Goal: Information Seeking & Learning: Learn about a topic

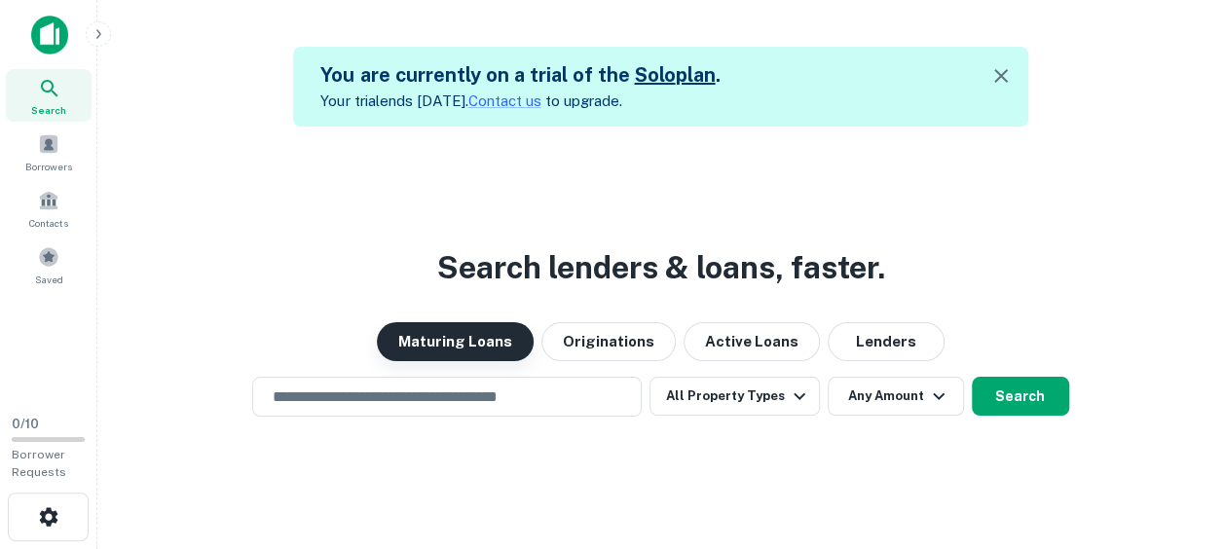
click at [504, 347] on button "Maturing Loans" at bounding box center [455, 341] width 157 height 39
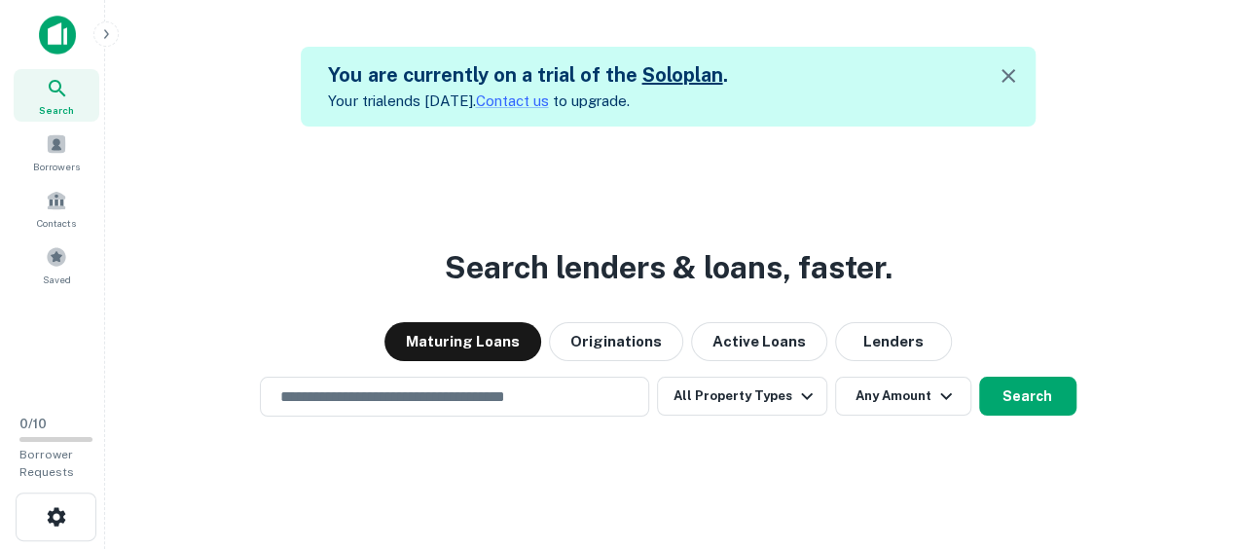
scroll to position [31, 0]
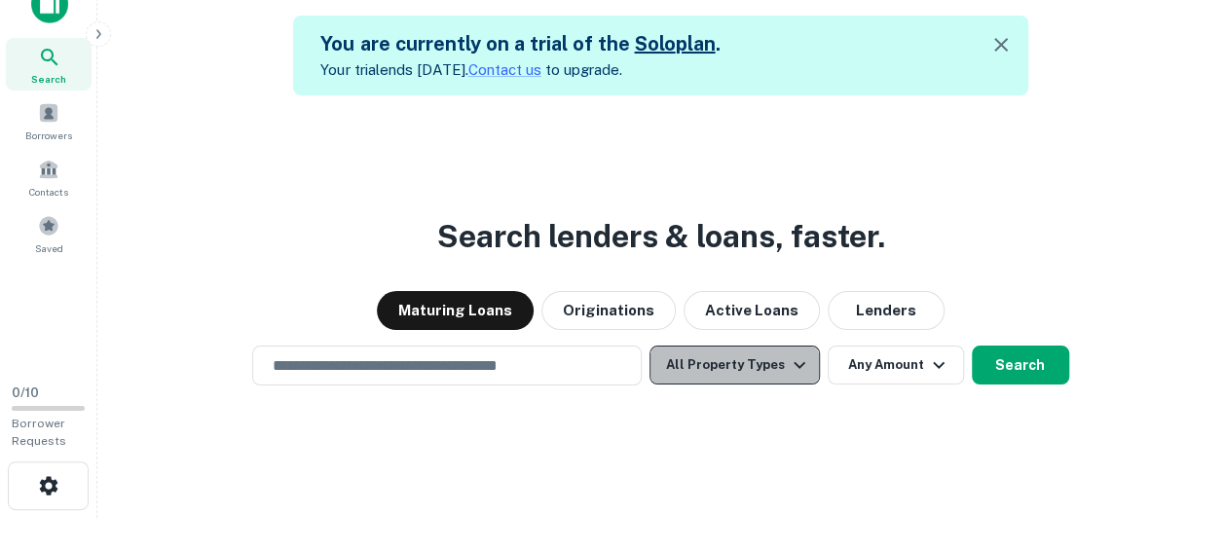
click at [788, 373] on icon "button" at bounding box center [799, 364] width 23 height 23
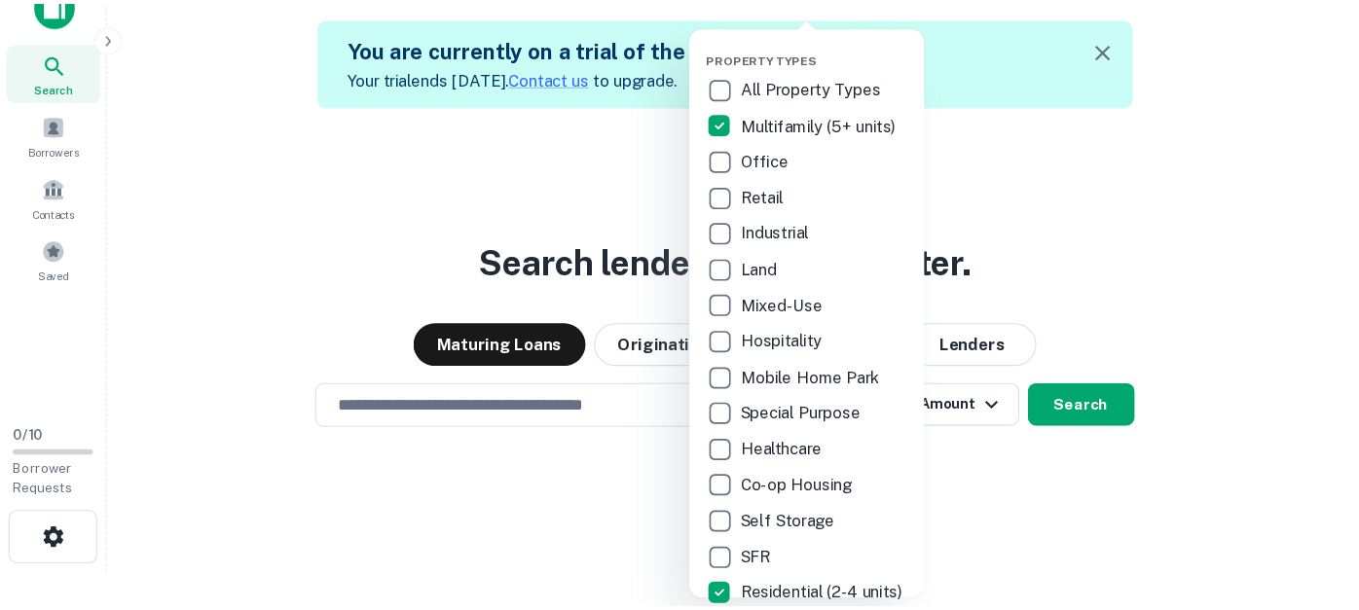
scroll to position [30, 0]
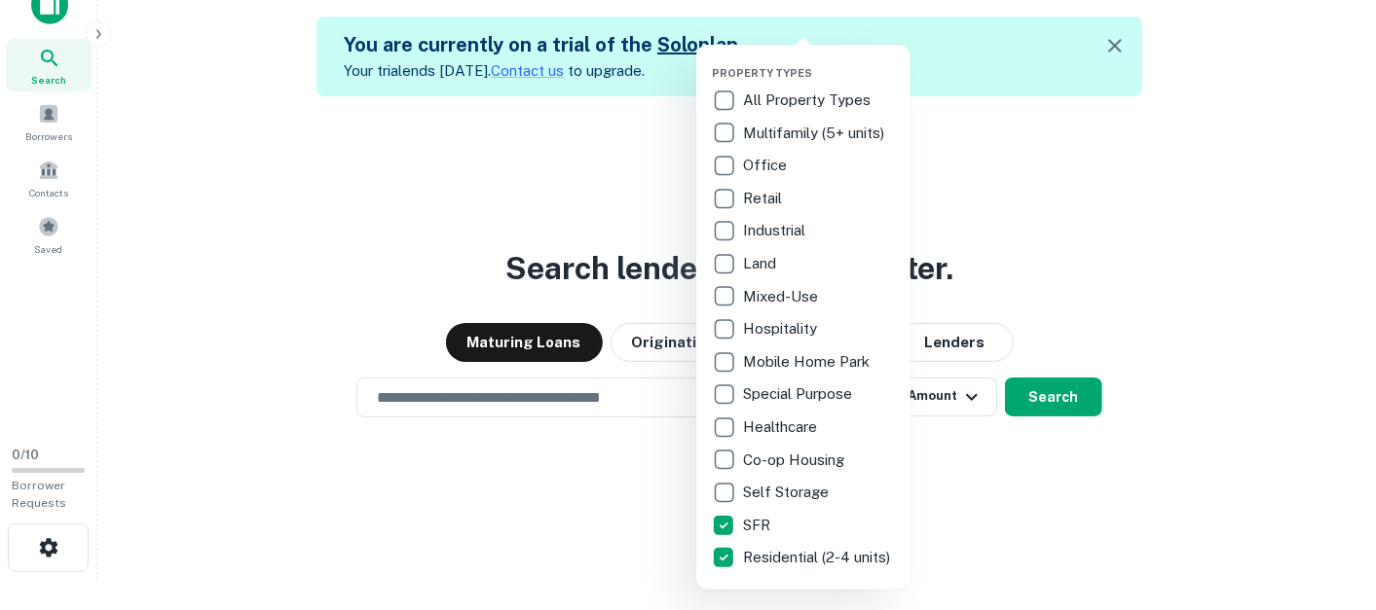
click at [450, 390] on div at bounding box center [688, 305] width 1376 height 610
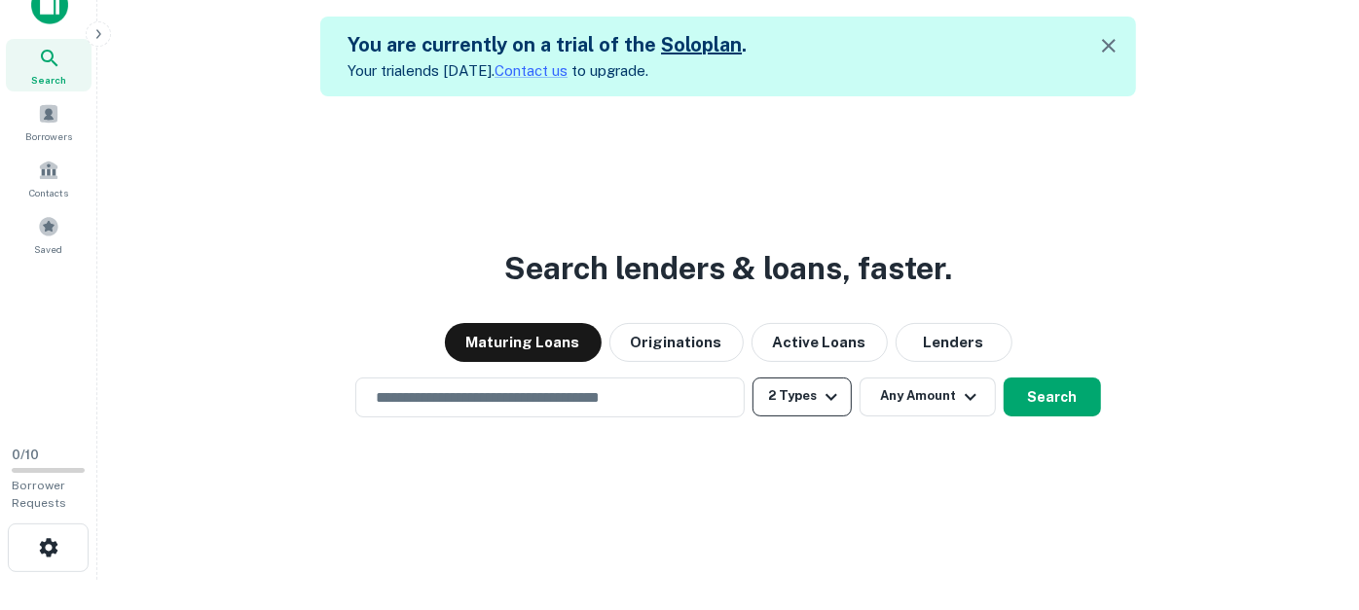
click at [798, 394] on button "2 Types" at bounding box center [801, 397] width 99 height 39
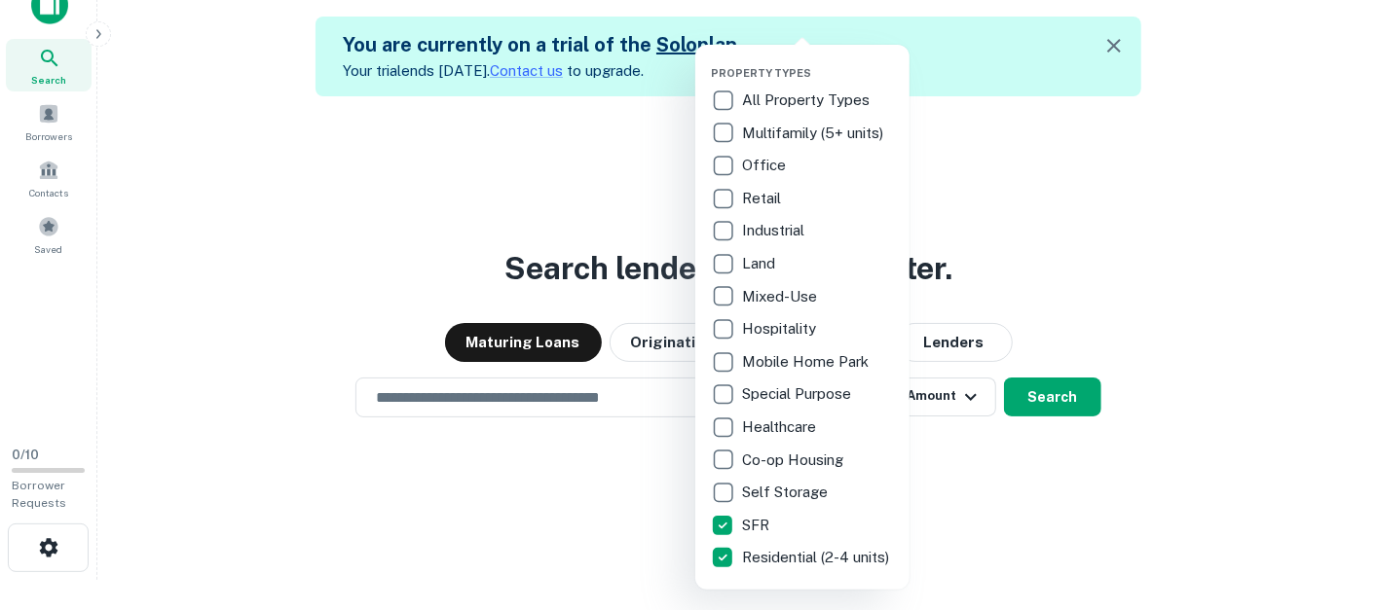
click at [939, 395] on div at bounding box center [688, 305] width 1376 height 610
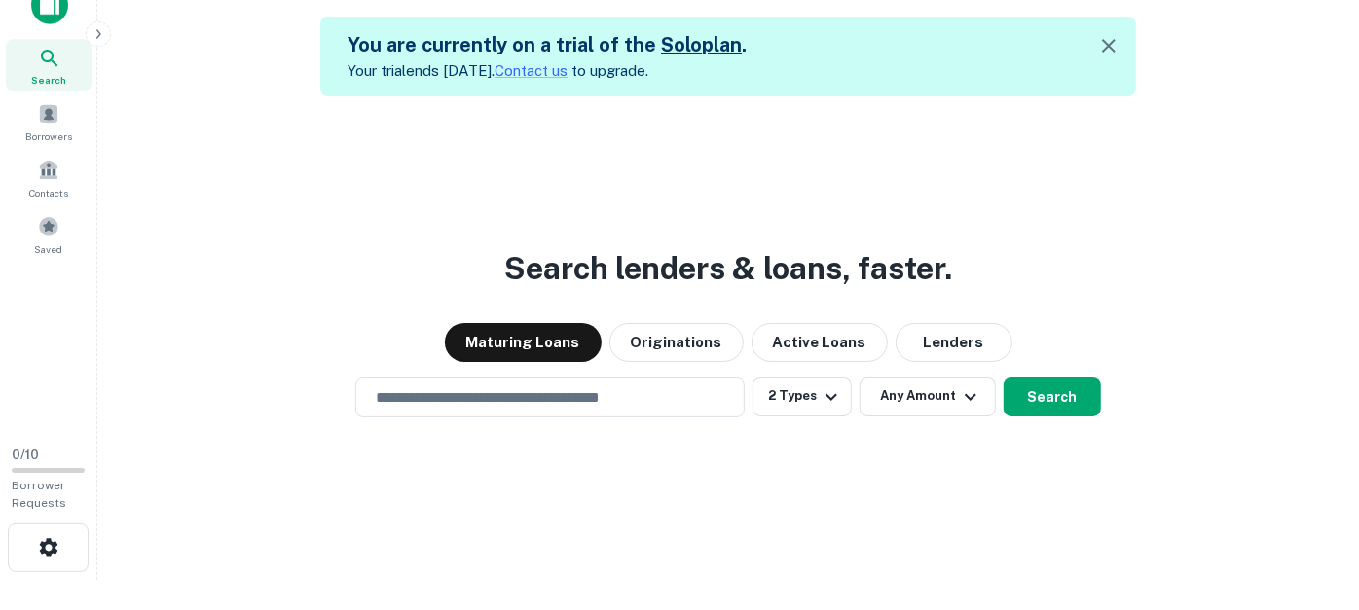
click at [939, 395] on button "Any Amount" at bounding box center [928, 397] width 136 height 39
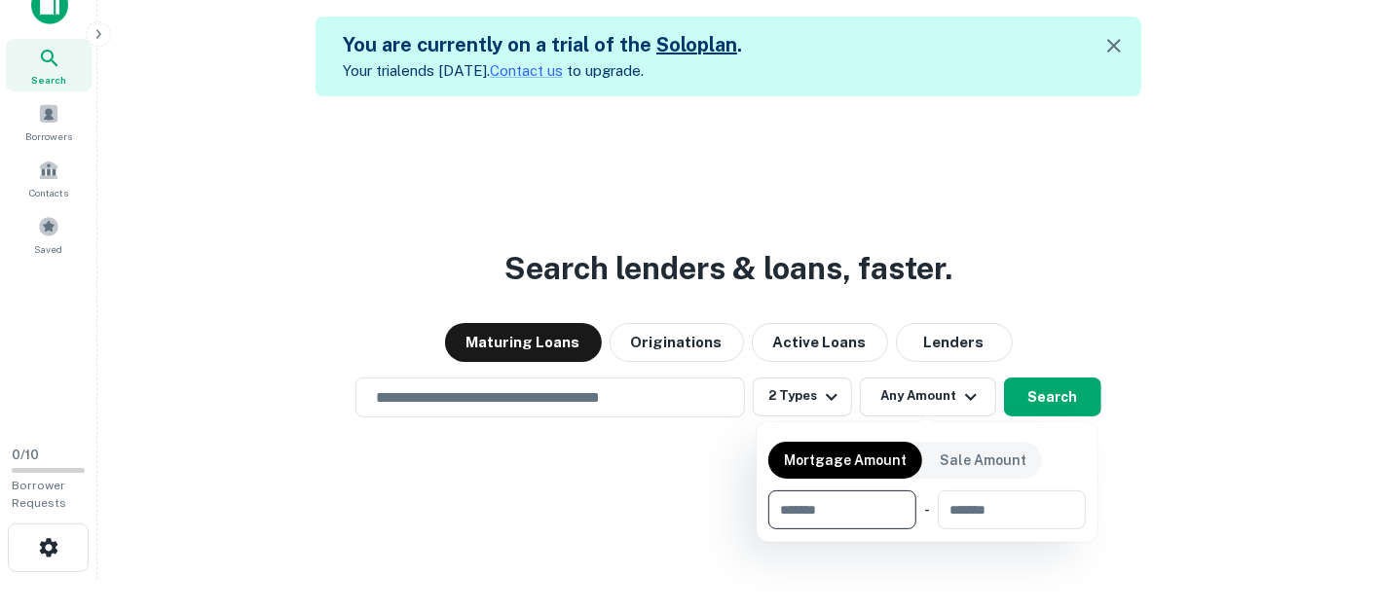
click at [834, 508] on input "number" at bounding box center [835, 510] width 134 height 39
click at [834, 508] on input "***" at bounding box center [826, 510] width 117 height 39
type input "******"
type input "*******"
click at [615, 385] on div at bounding box center [688, 305] width 1376 height 610
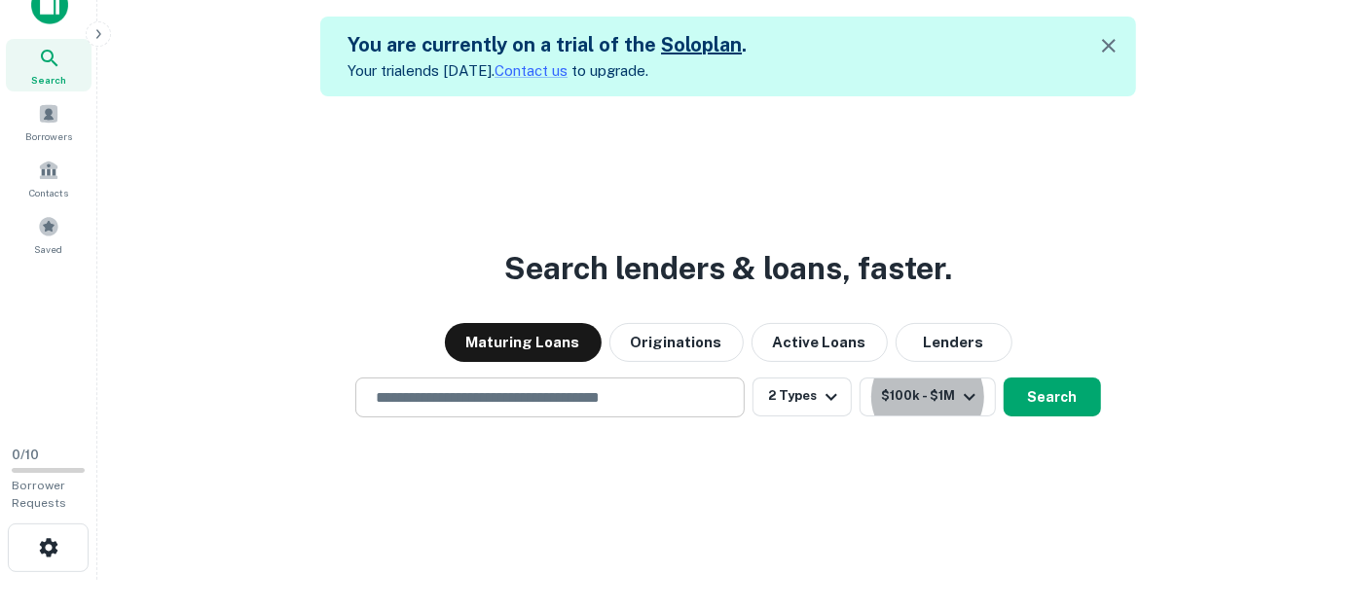
click at [608, 403] on input "text" at bounding box center [550, 397] width 372 height 22
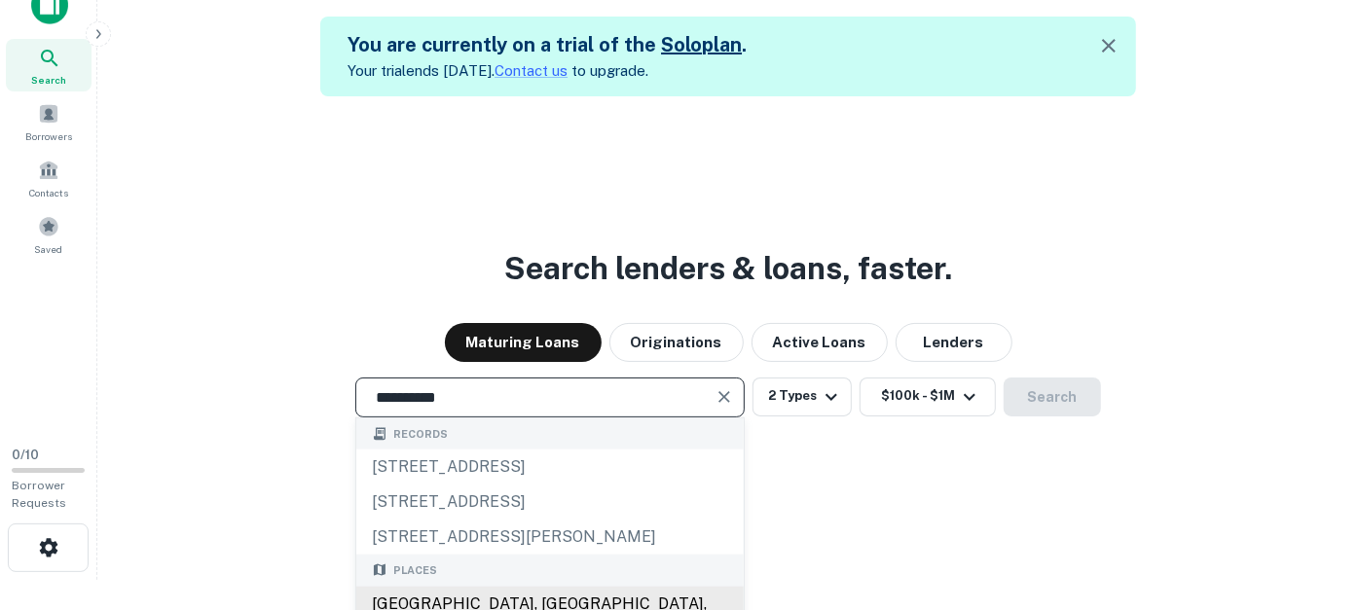
click at [463, 548] on div "[GEOGRAPHIC_DATA], [GEOGRAPHIC_DATA], [GEOGRAPHIC_DATA]" at bounding box center [549, 615] width 387 height 58
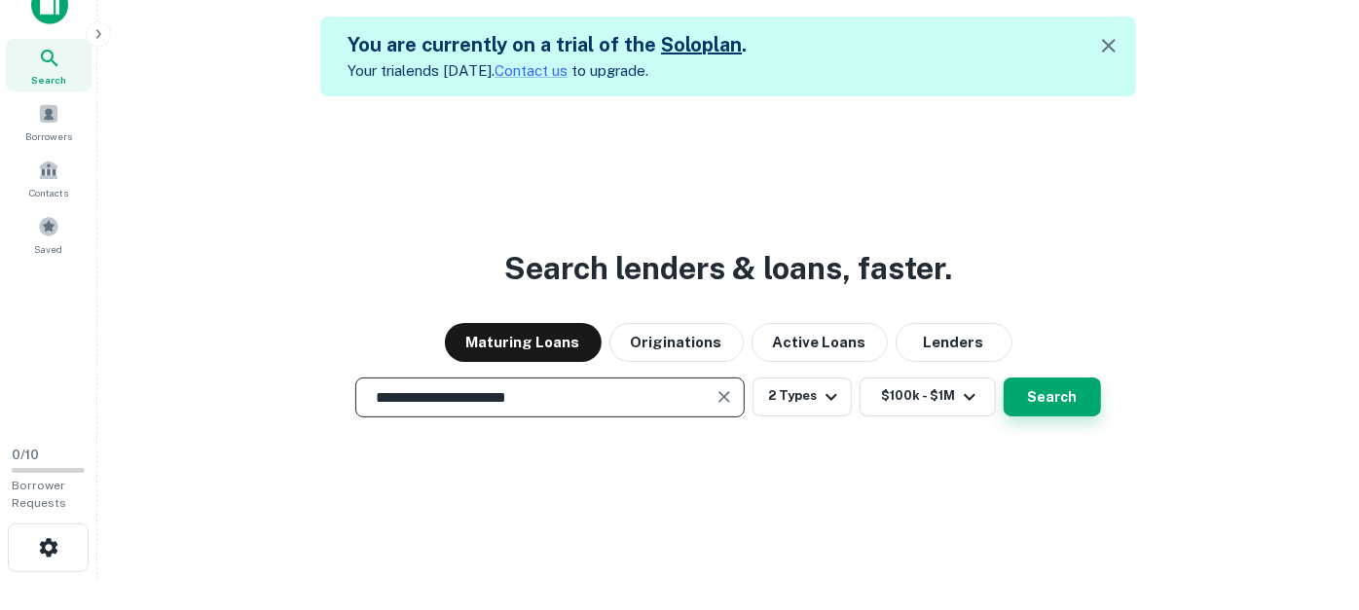
type input "**********"
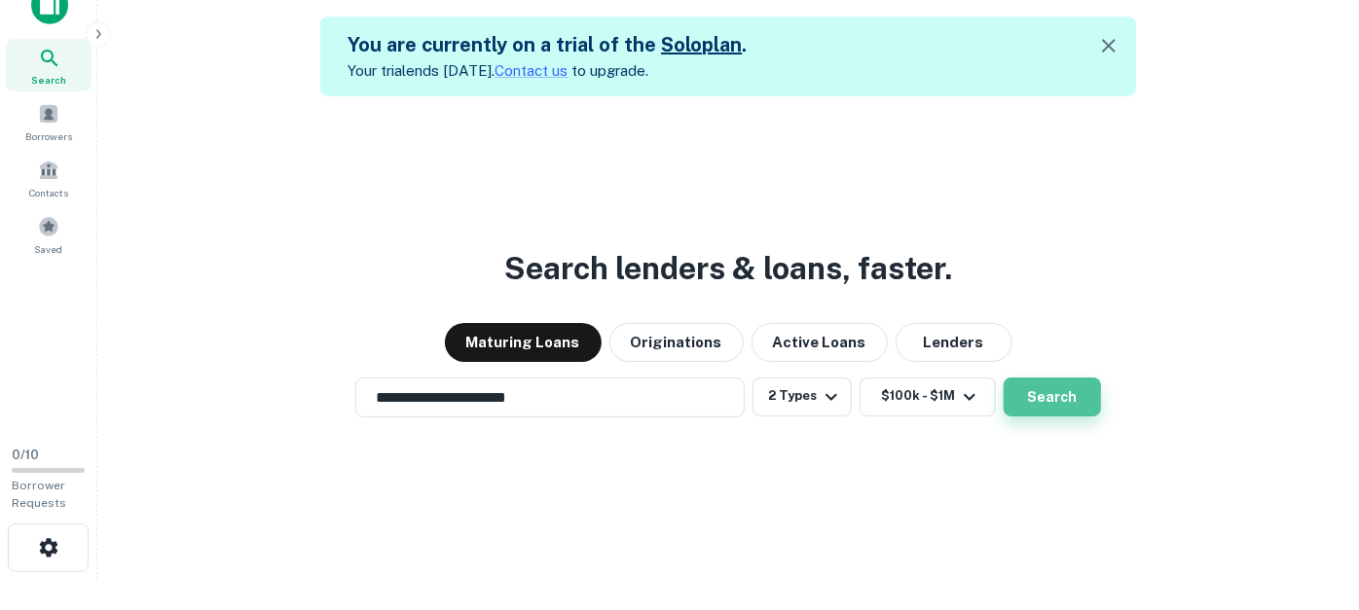
click at [1039, 391] on button "Search" at bounding box center [1052, 397] width 97 height 39
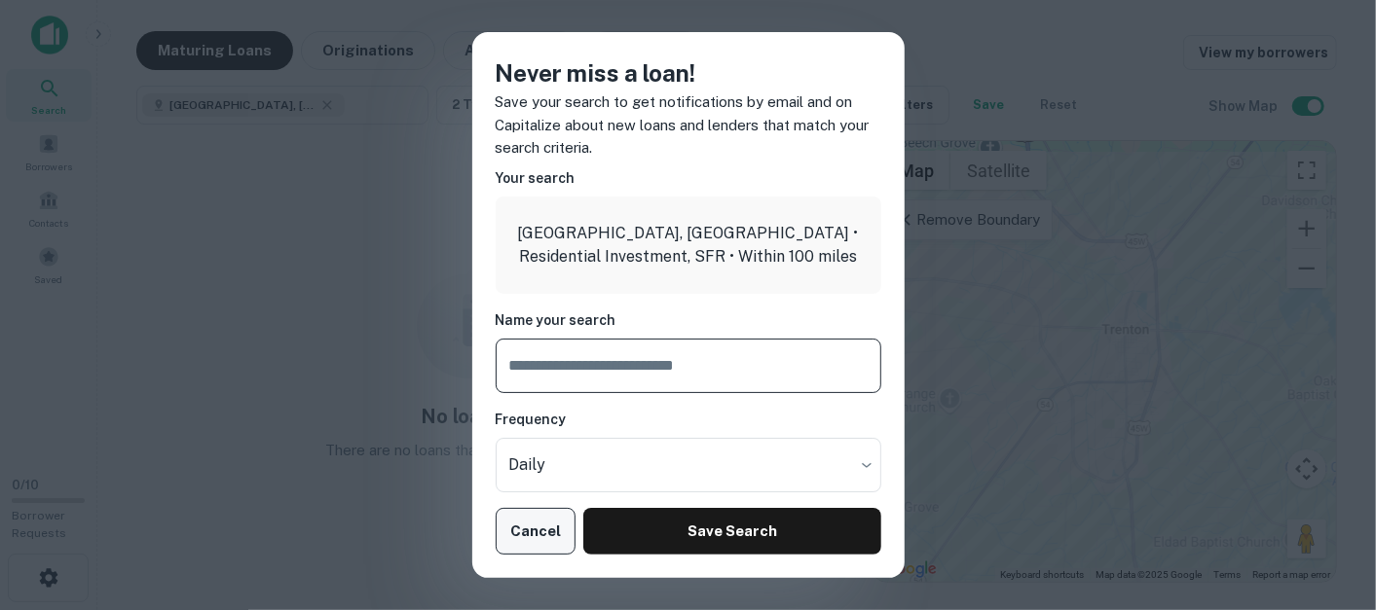
click at [517, 519] on button "Cancel" at bounding box center [536, 531] width 81 height 47
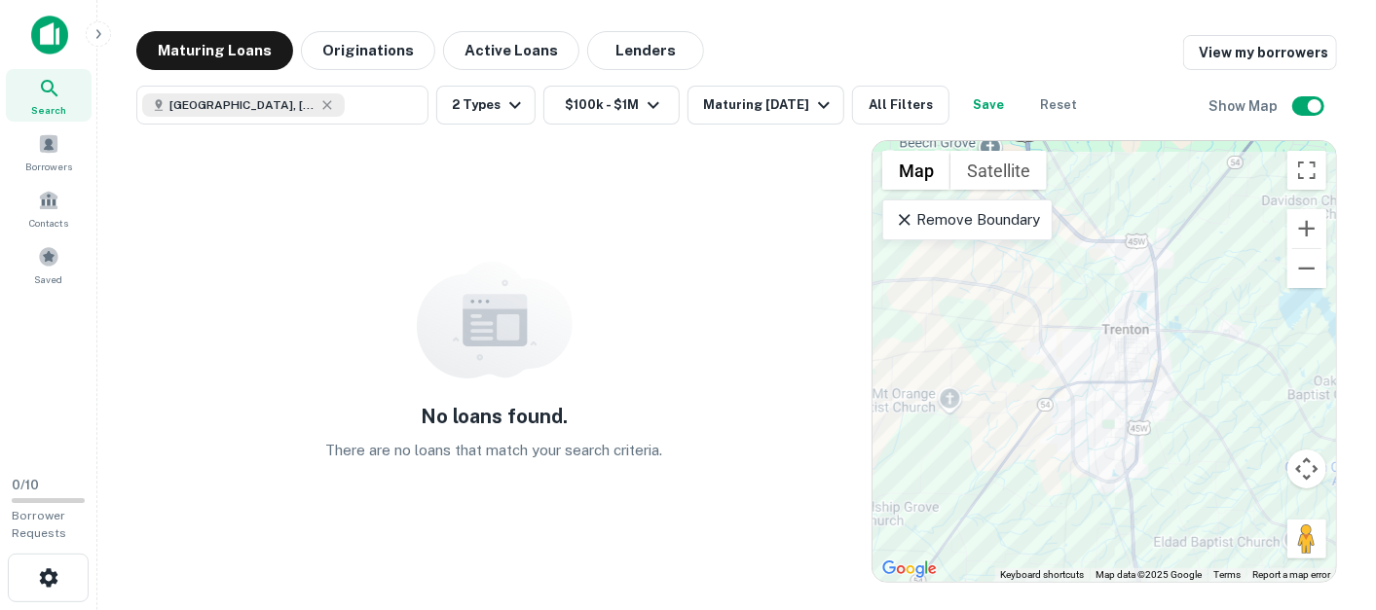
click at [896, 217] on icon at bounding box center [904, 219] width 19 height 19
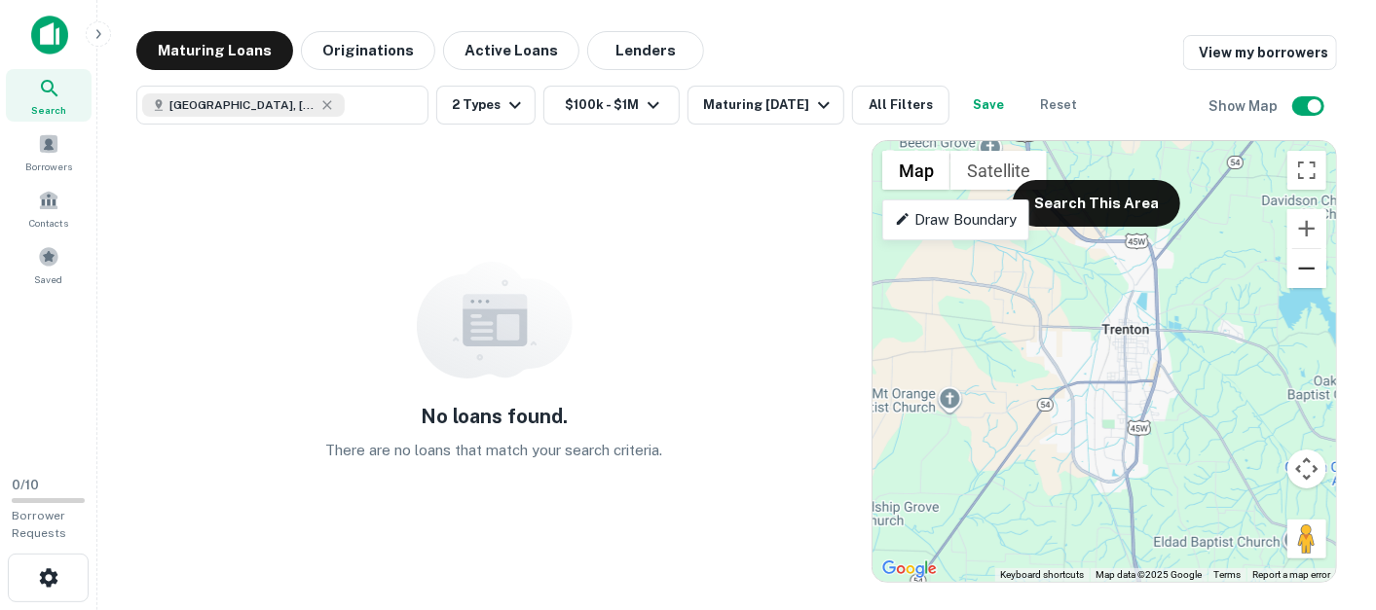
click at [1223, 268] on button "Zoom out" at bounding box center [1306, 268] width 39 height 39
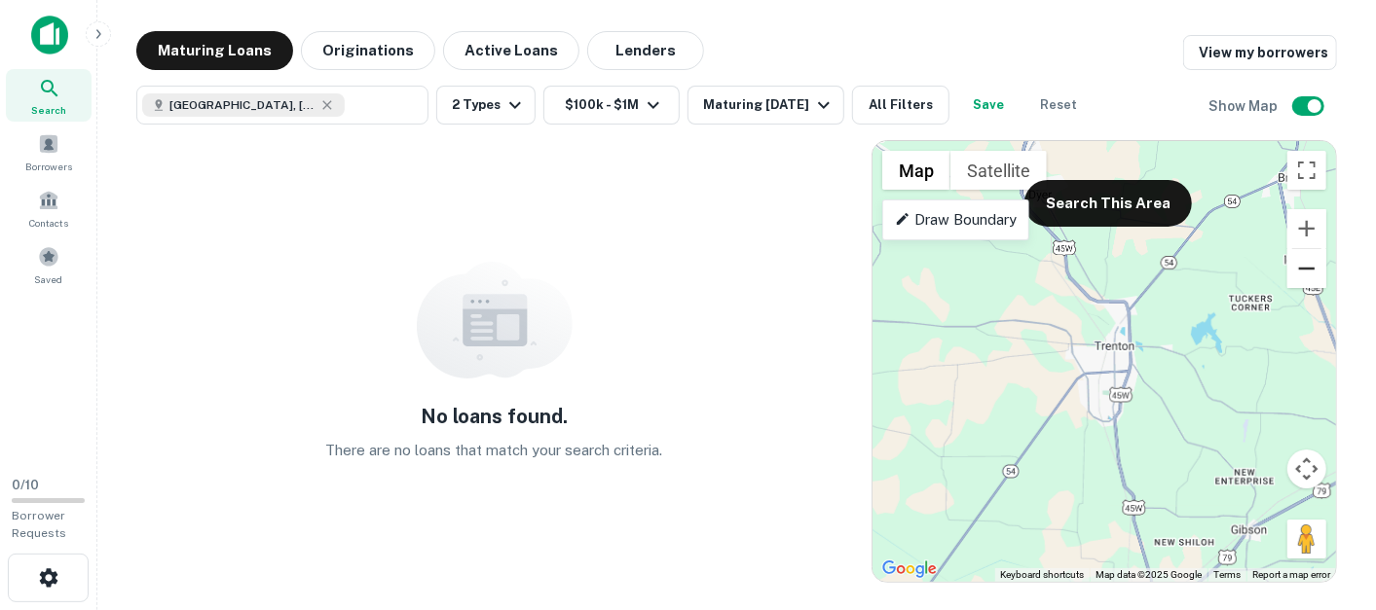
click at [1223, 269] on button "Zoom out" at bounding box center [1306, 268] width 39 height 39
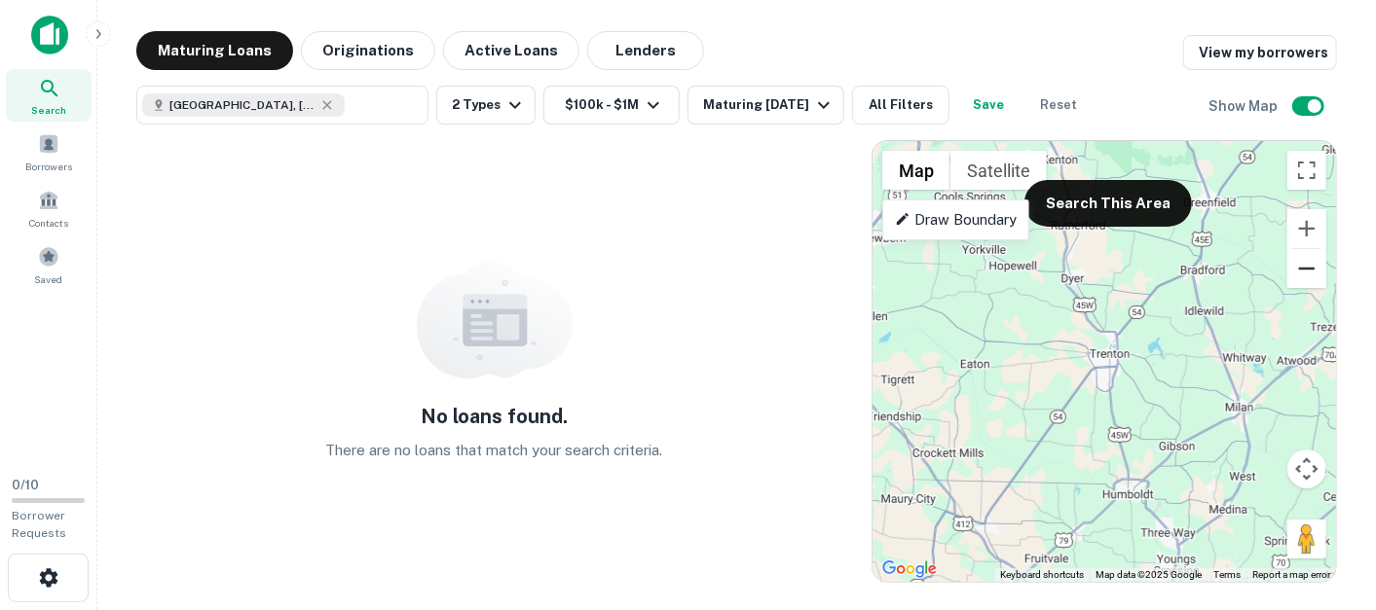
click at [1223, 269] on button "Zoom out" at bounding box center [1306, 268] width 39 height 39
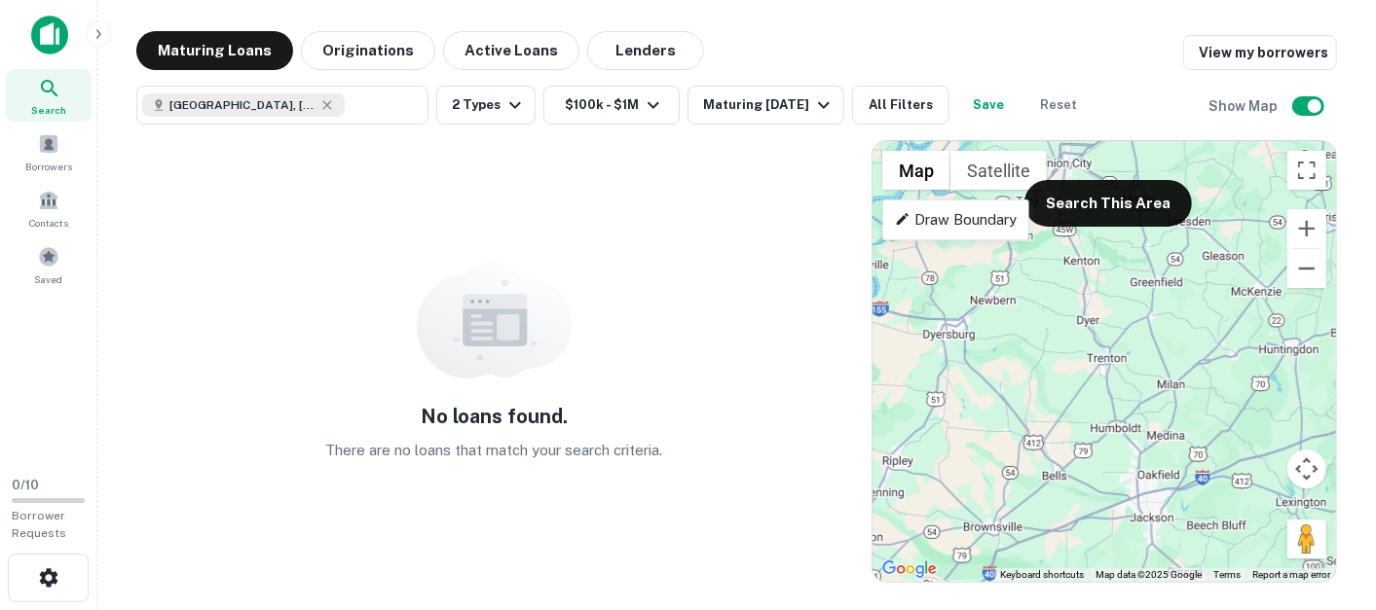
click at [1133, 202] on button "Search This Area" at bounding box center [1107, 203] width 167 height 47
click at [1223, 281] on button "Zoom out" at bounding box center [1306, 268] width 39 height 39
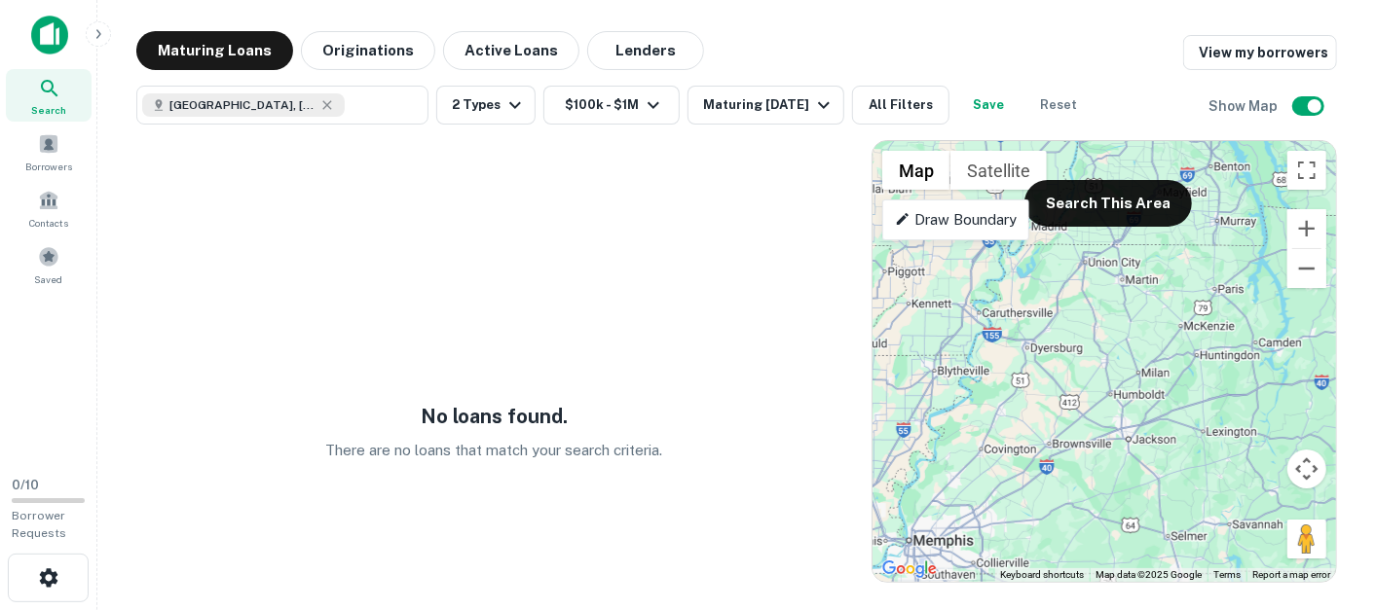
drag, startPoint x: 1240, startPoint y: 362, endPoint x: 992, endPoint y: 358, distance: 248.3
click at [992, 358] on div at bounding box center [1103, 361] width 463 height 441
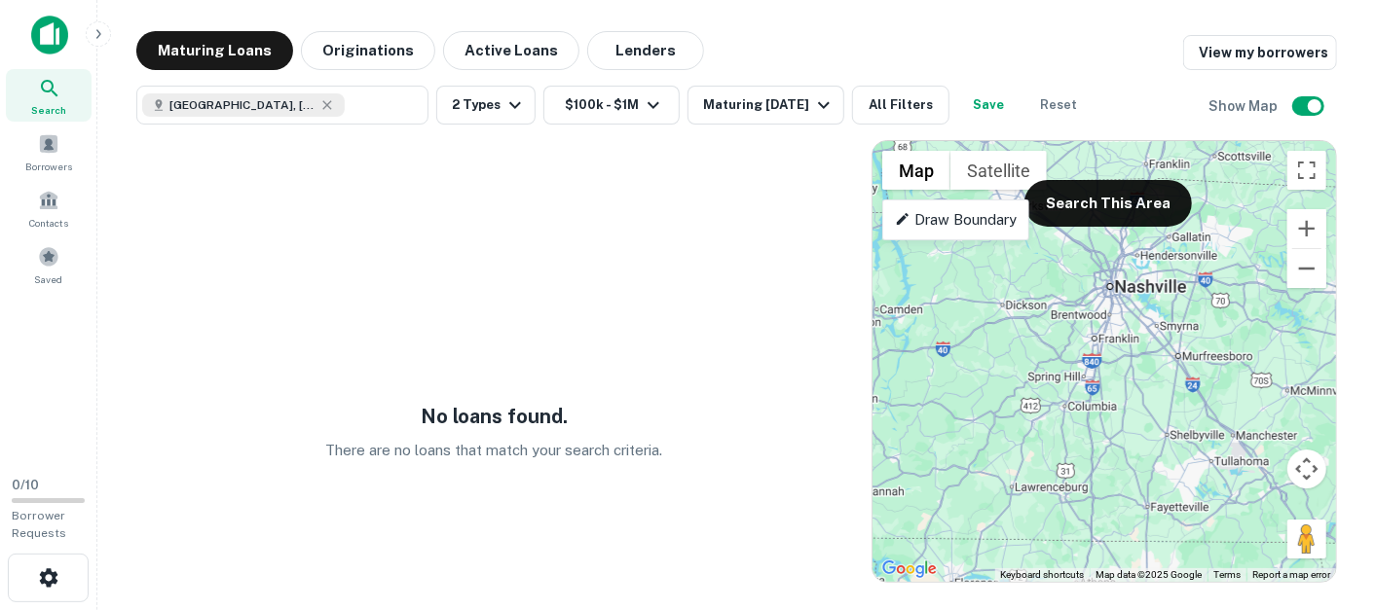
drag, startPoint x: 1162, startPoint y: 346, endPoint x: 1173, endPoint y: 358, distance: 16.6
click at [1173, 358] on div at bounding box center [1103, 361] width 463 height 441
click at [1146, 213] on button "Search This Area" at bounding box center [1107, 203] width 167 height 47
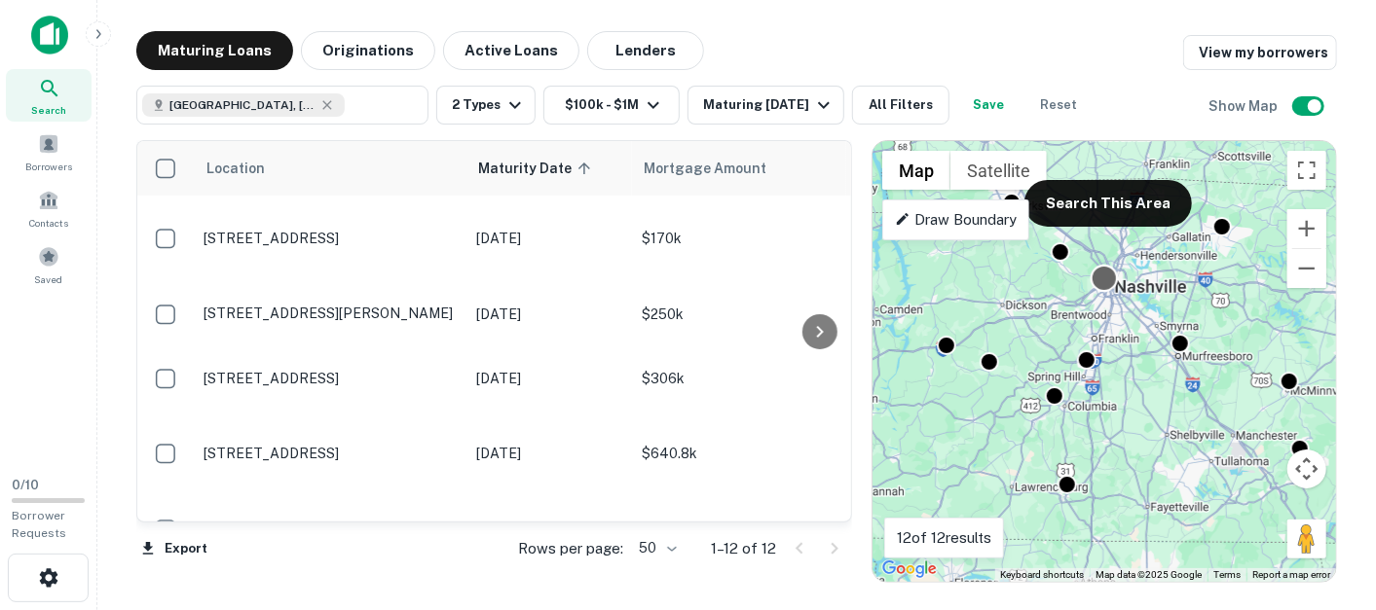
click at [1102, 283] on div at bounding box center [1104, 278] width 28 height 28
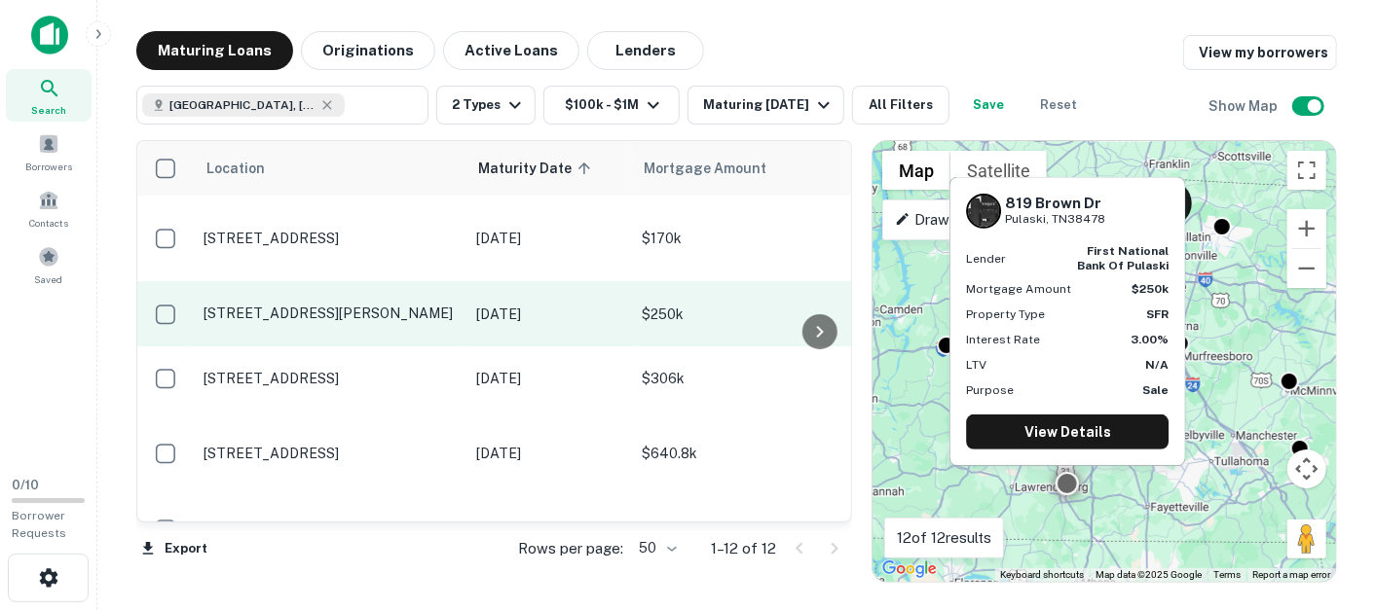
click at [405, 305] on p "[STREET_ADDRESS][PERSON_NAME]" at bounding box center [329, 314] width 253 height 18
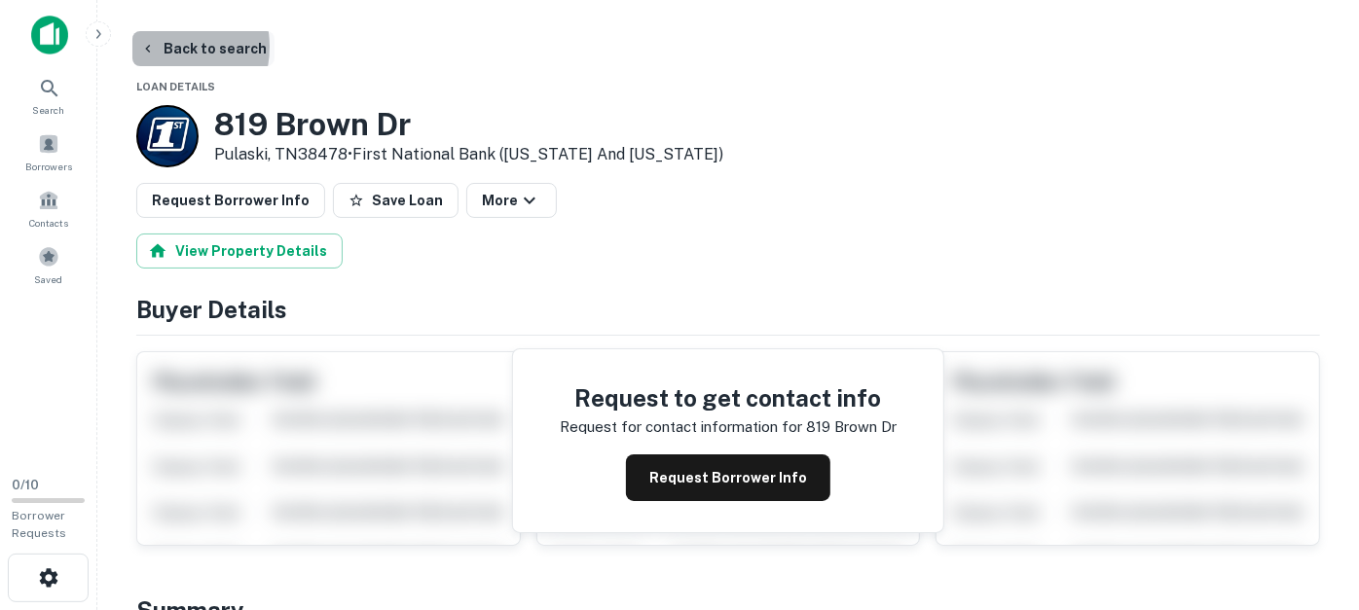
click at [153, 47] on icon "button" at bounding box center [148, 49] width 16 height 16
